Goal: Task Accomplishment & Management: Manage account settings

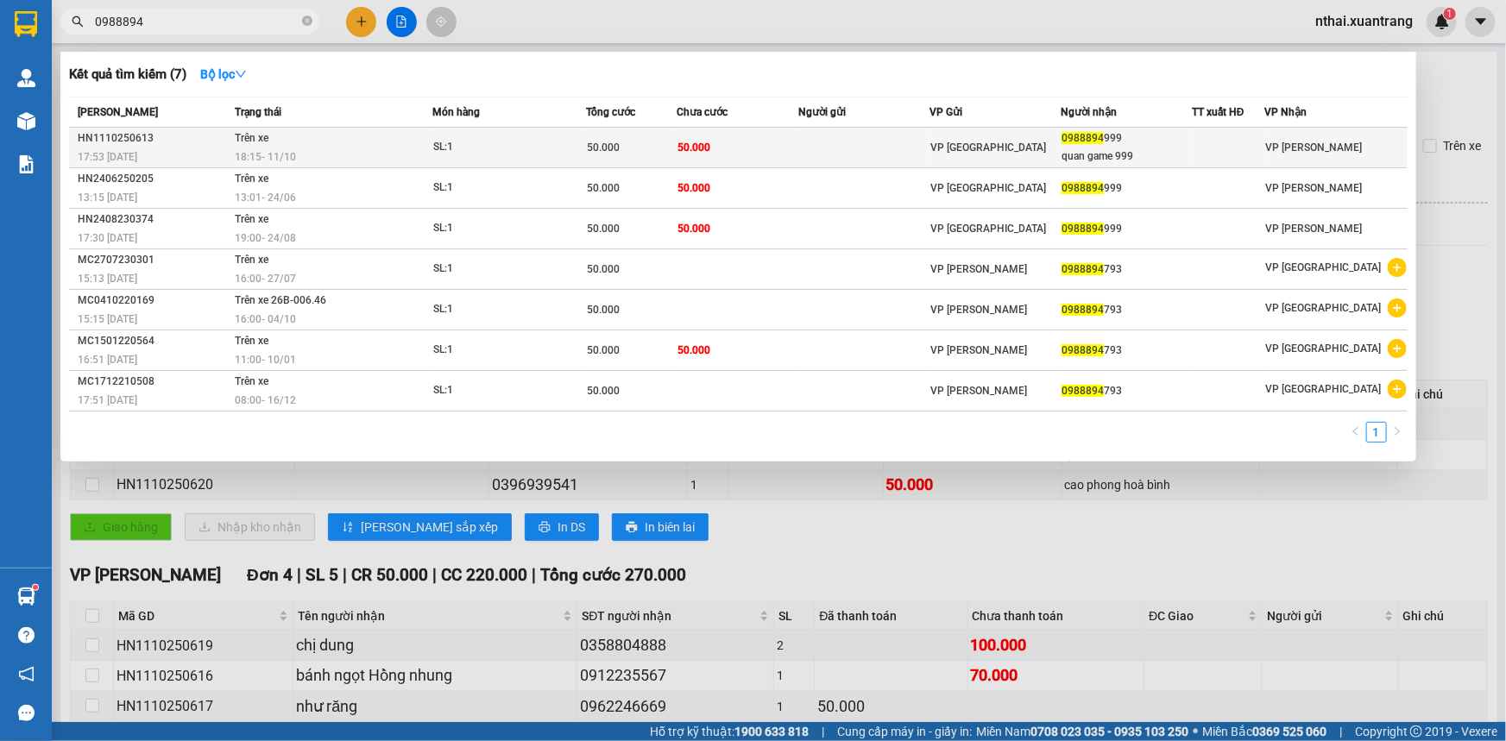
type input "0988894"
click at [337, 153] on div "18:15 [DATE]" at bounding box center [333, 157] width 197 height 19
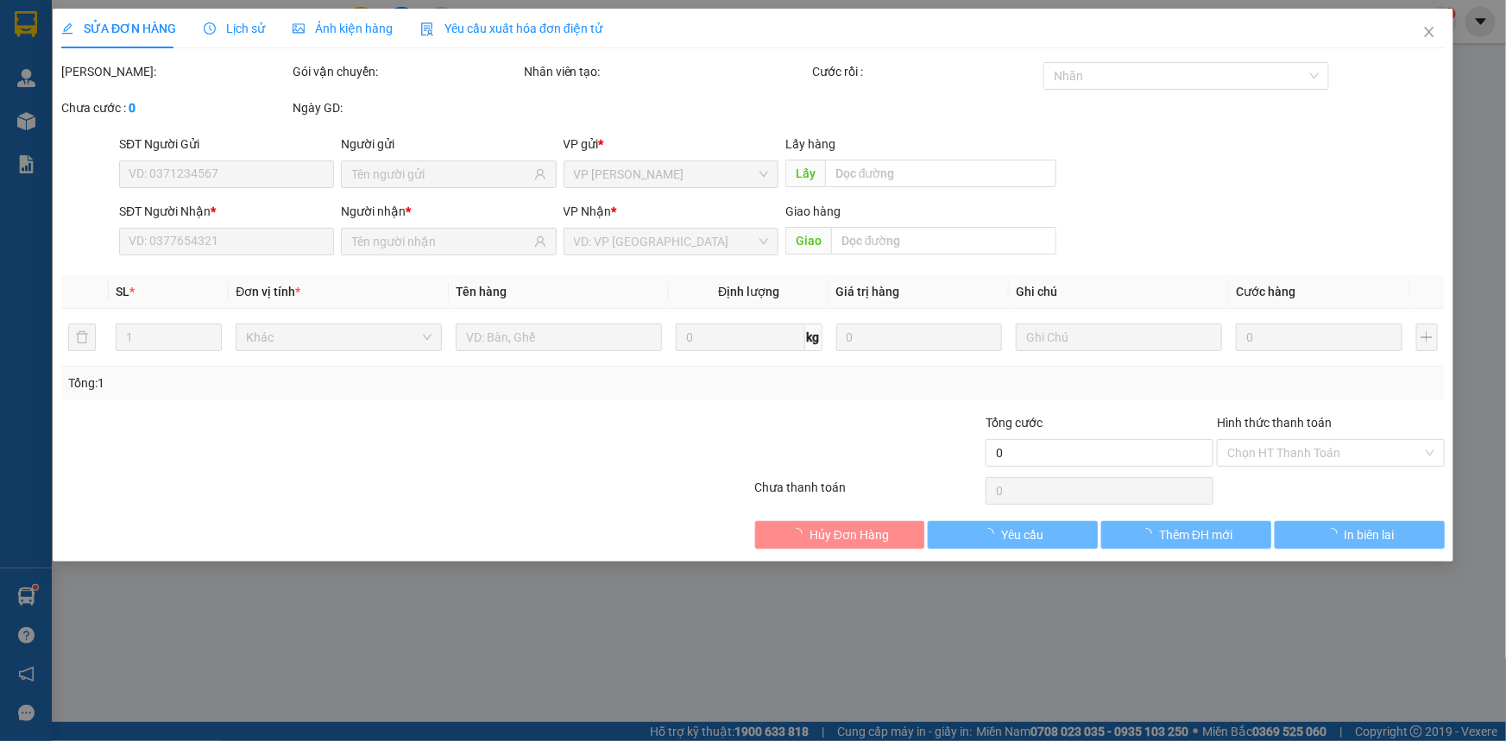
type input "0988894999"
type input "quan game 999"
type input "50.000"
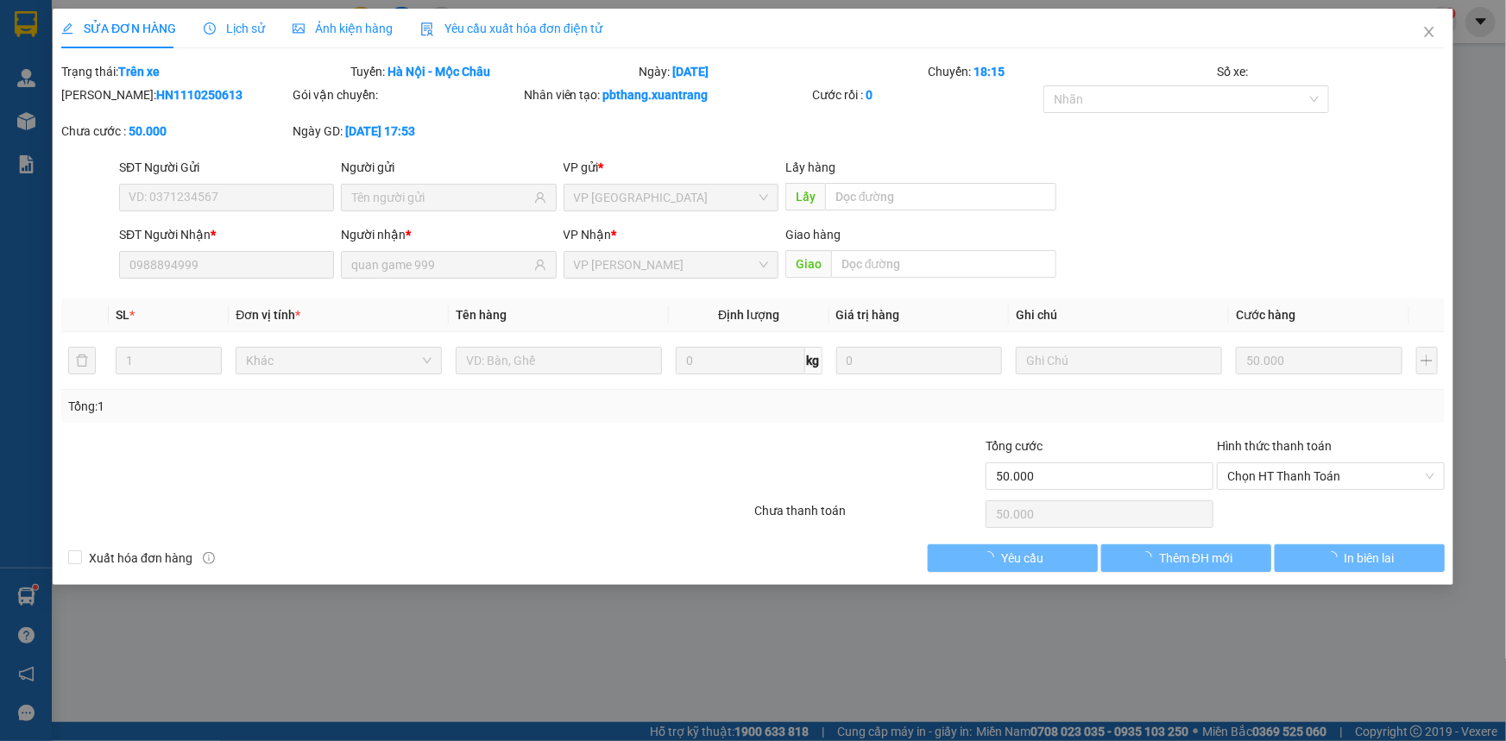
click at [342, 26] on span "Ảnh kiện hàng" at bounding box center [343, 29] width 100 height 14
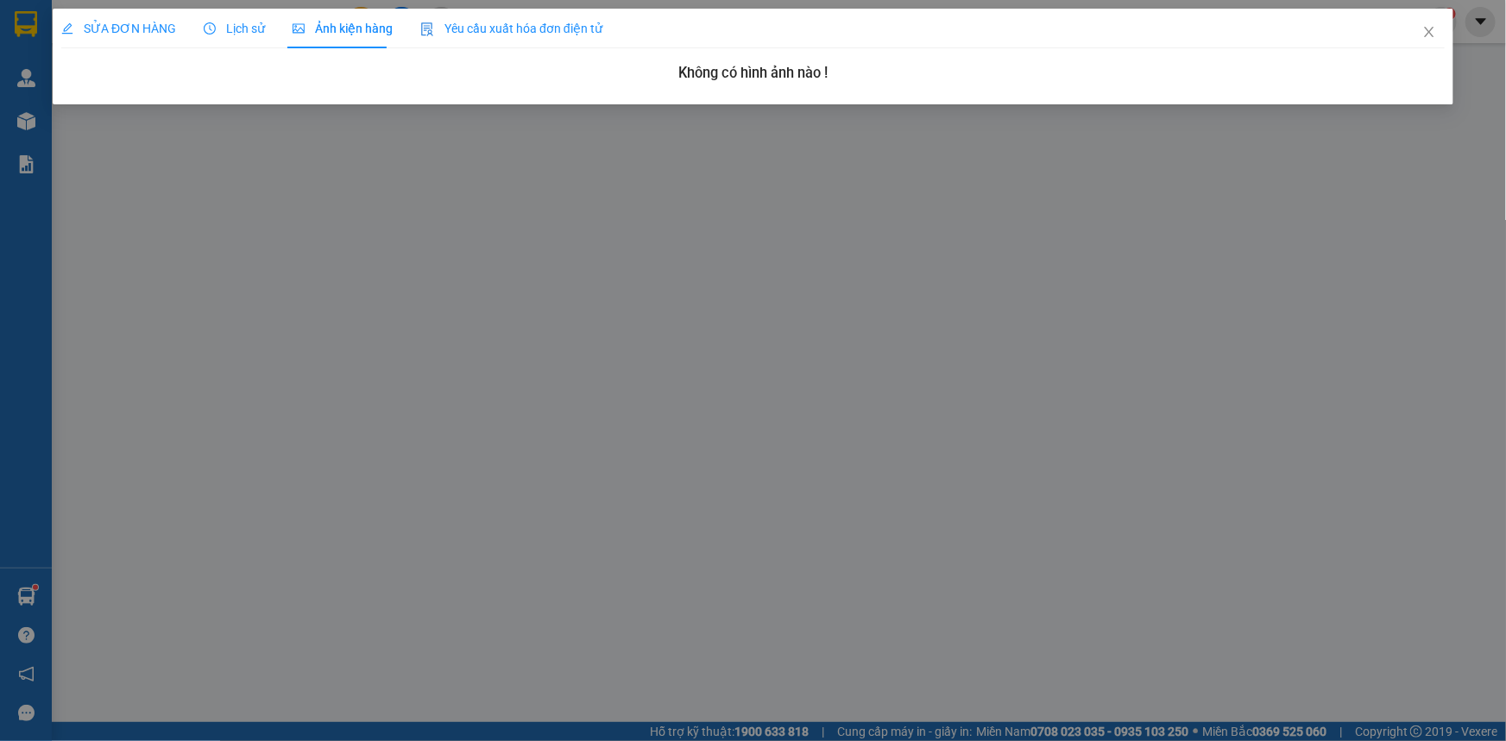
click at [101, 27] on span "SỬA ĐƠN HÀNG" at bounding box center [118, 29] width 115 height 14
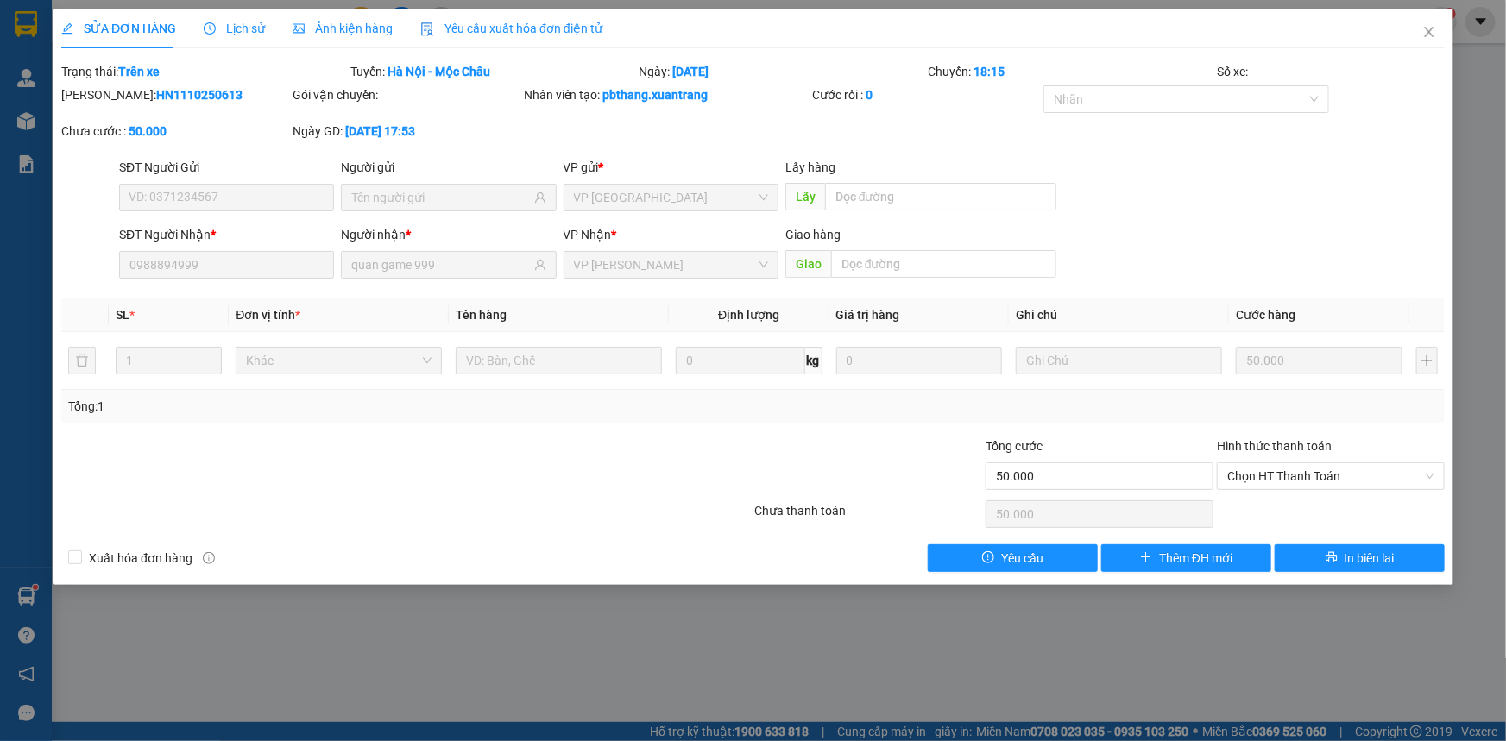
click at [309, 24] on span "Ảnh kiện hàng" at bounding box center [343, 29] width 100 height 14
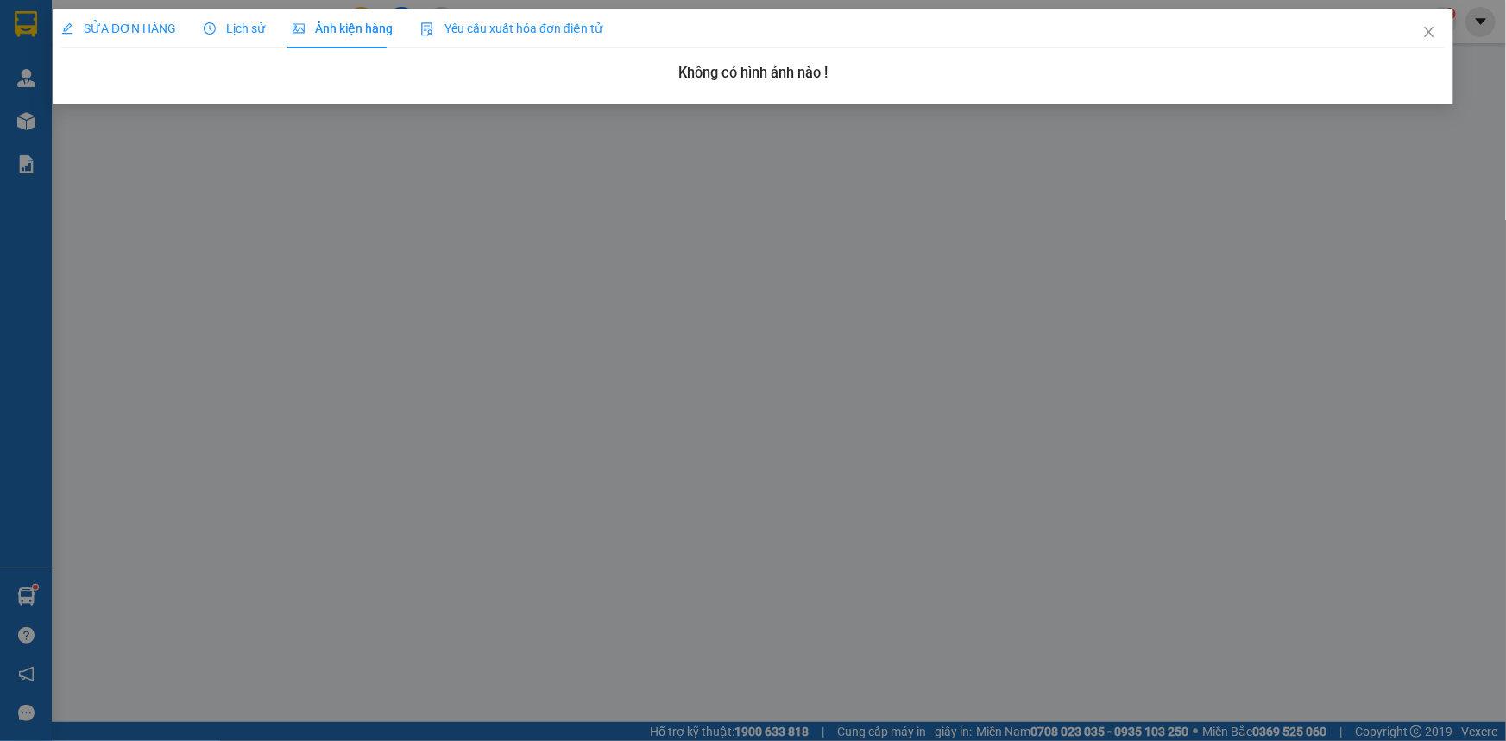
click at [142, 32] on span "SỬA ĐƠN HÀNG" at bounding box center [118, 29] width 115 height 14
